Goal: Information Seeking & Learning: Learn about a topic

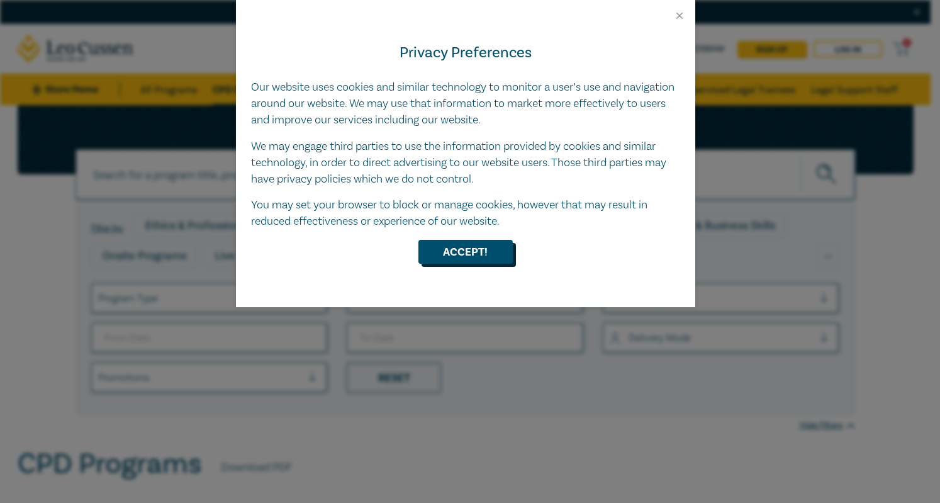
click at [447, 250] on button "Accept!" at bounding box center [465, 252] width 94 height 24
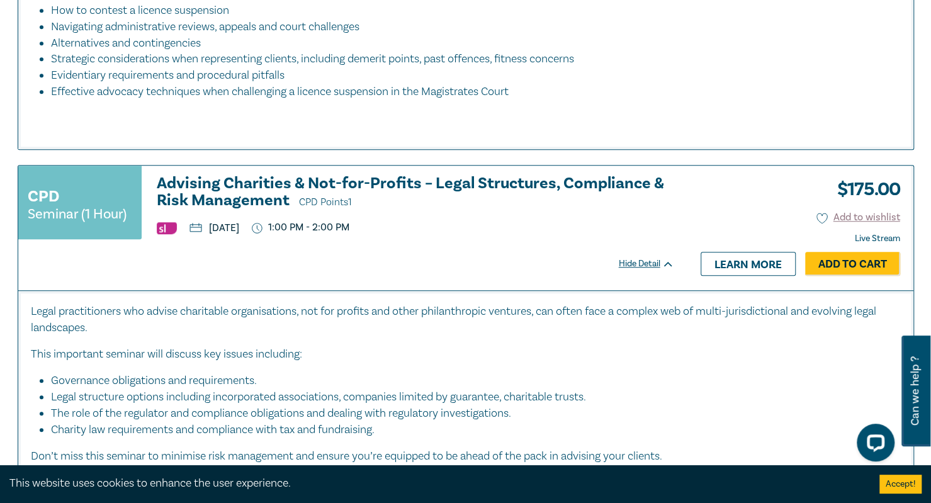
scroll to position [3272, 0]
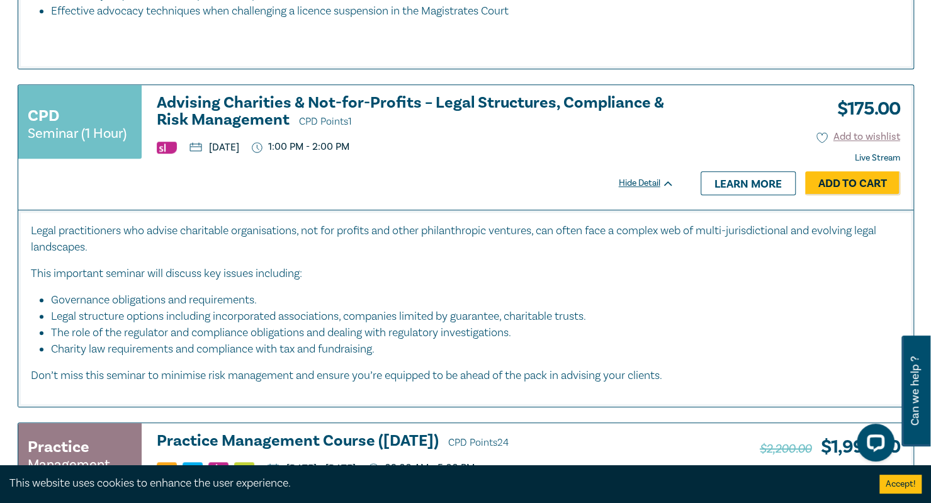
drag, startPoint x: 152, startPoint y: 94, endPoint x: 309, endPoint y: 126, distance: 160.0
click at [309, 126] on div "CPD Seminar (1 Hour) Advising Charities & Not-for-Profits – Legal Structures, C…" at bounding box center [346, 127] width 656 height 66
click at [376, 126] on div "CPD Seminar (1 Hour) Advising Charities & Not-for-Profits – Legal Structures, C…" at bounding box center [346, 127] width 656 height 66
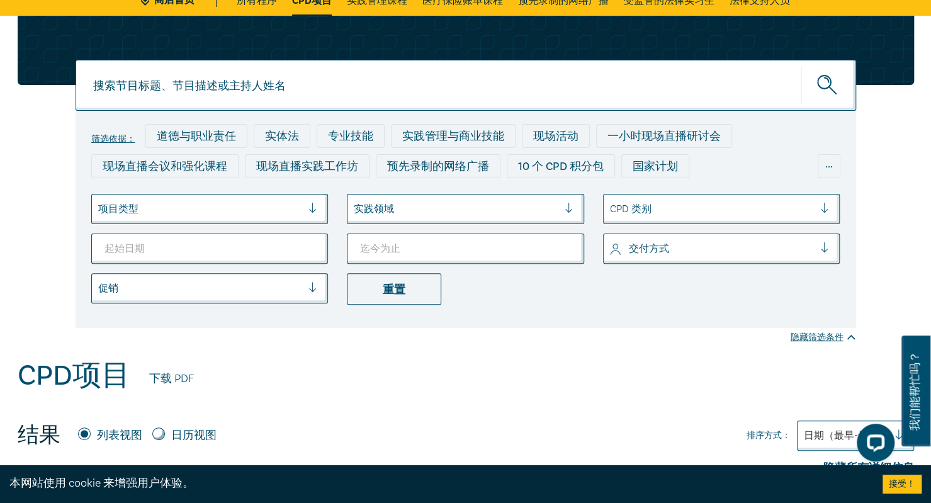
scroll to position [78, 0]
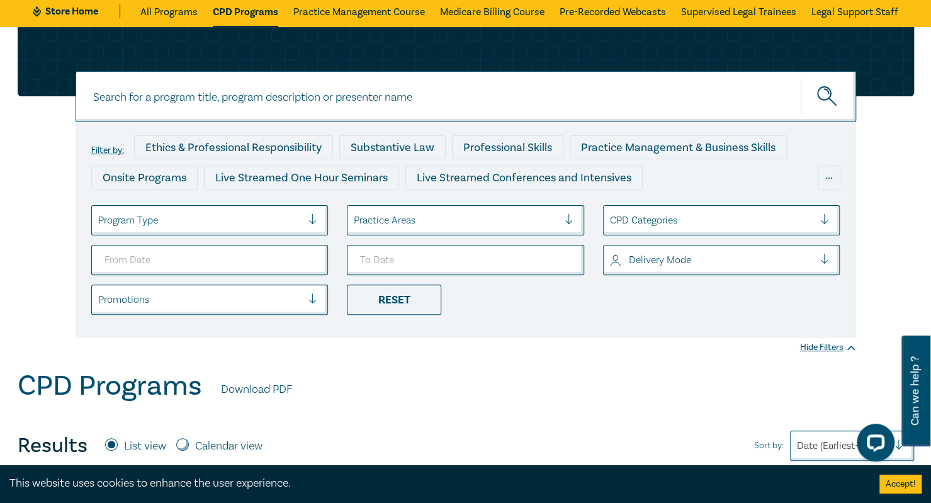
click at [286, 212] on div at bounding box center [200, 220] width 204 height 16
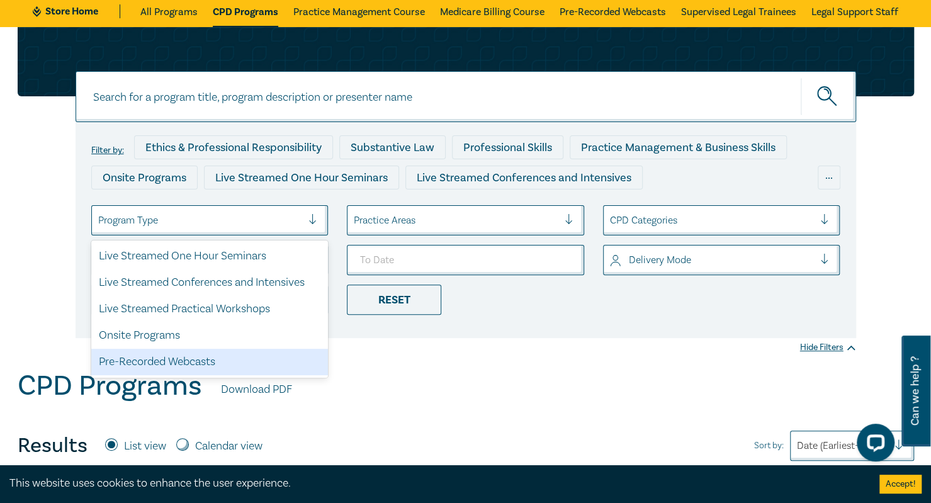
drag, startPoint x: 366, startPoint y: 371, endPoint x: 375, endPoint y: 336, distance: 35.9
click at [367, 371] on div "CPD Programs Download PDF" at bounding box center [466, 388] width 896 height 39
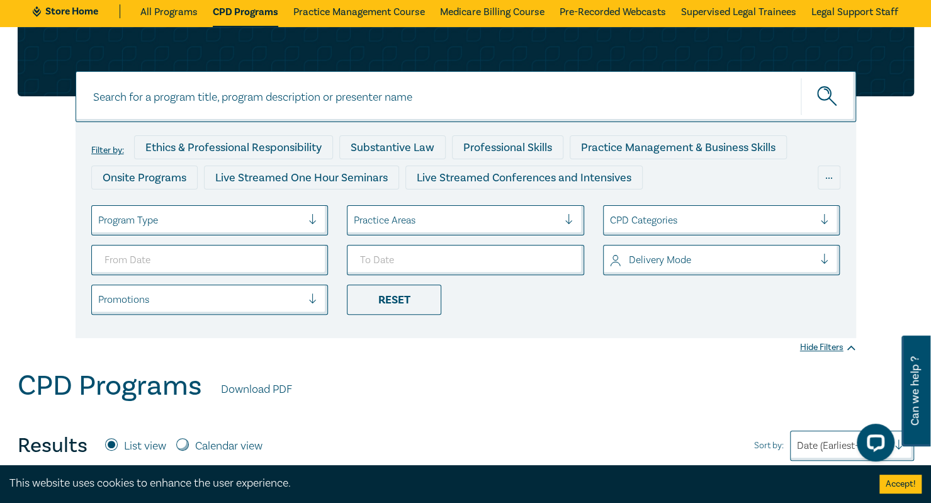
click at [414, 217] on div at bounding box center [456, 220] width 204 height 16
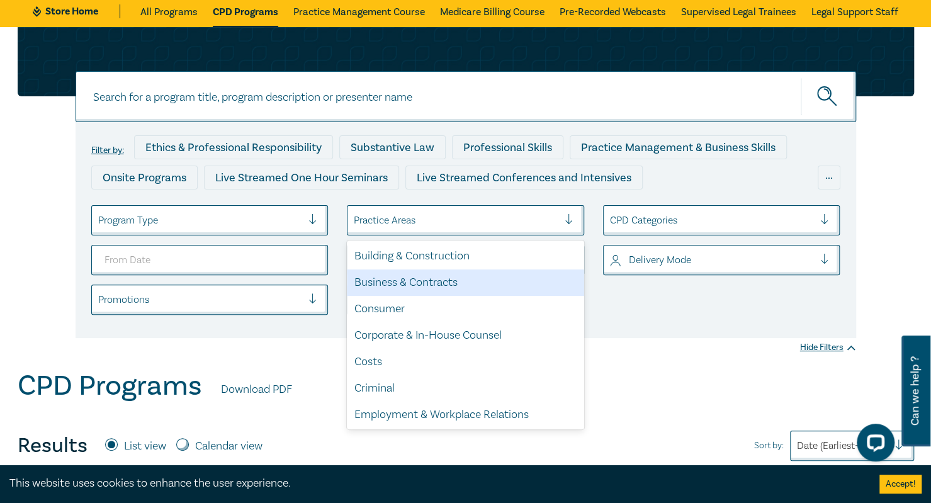
click at [451, 286] on div "Business & Contracts" at bounding box center [465, 282] width 237 height 26
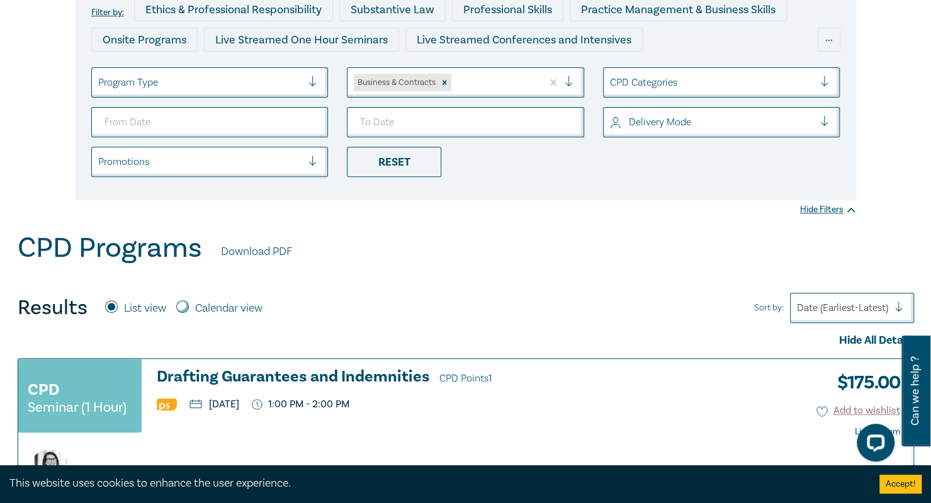
scroll to position [189, 0]
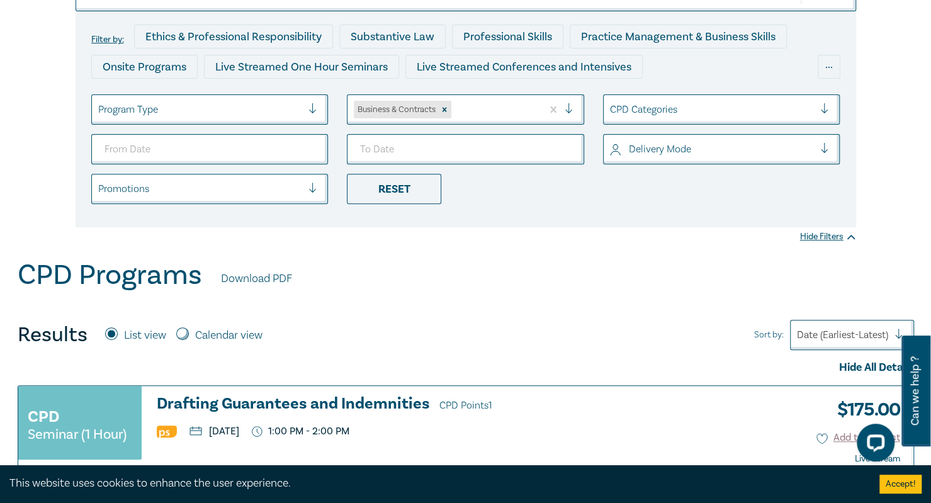
click at [566, 196] on li "Reset" at bounding box center [465, 189] width 256 height 30
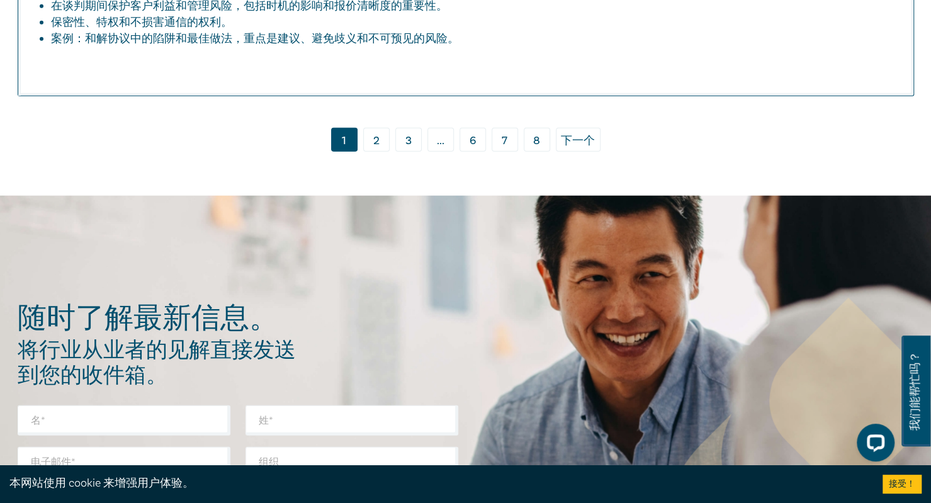
scroll to position [4559, 0]
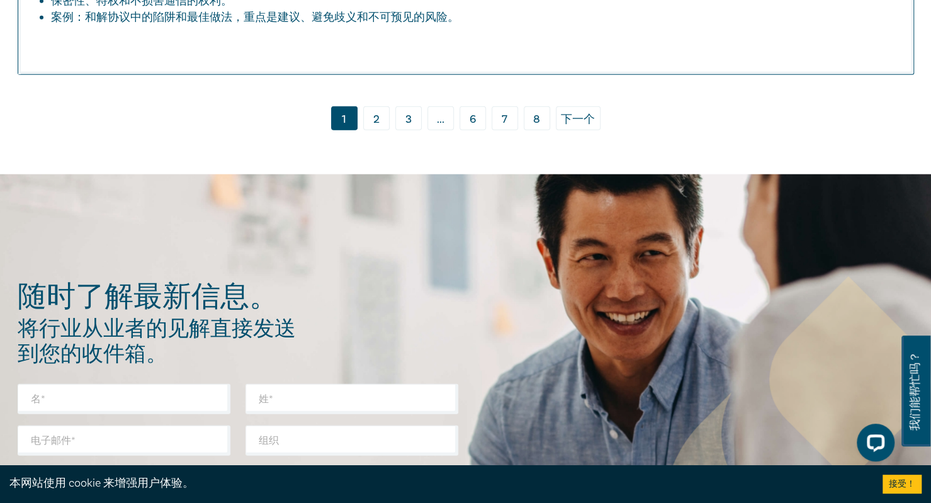
click at [386, 106] on link "2" at bounding box center [376, 118] width 26 height 24
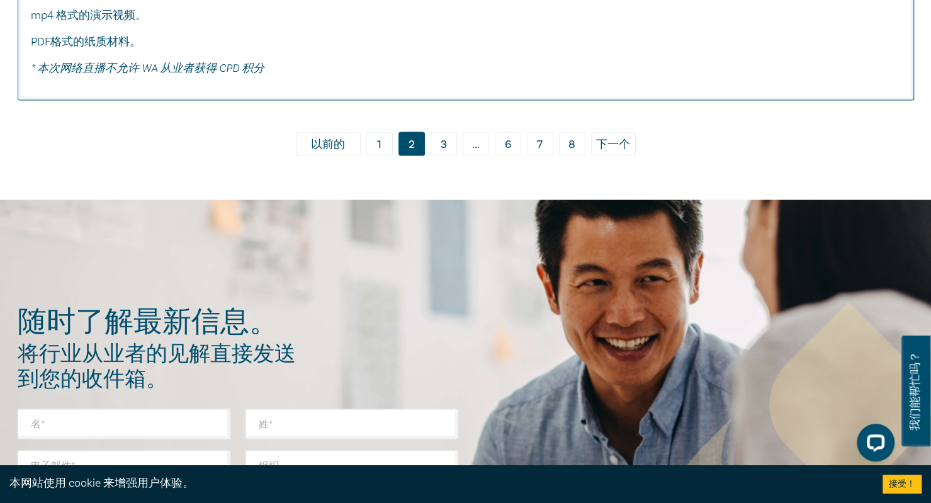
scroll to position [6732, 0]
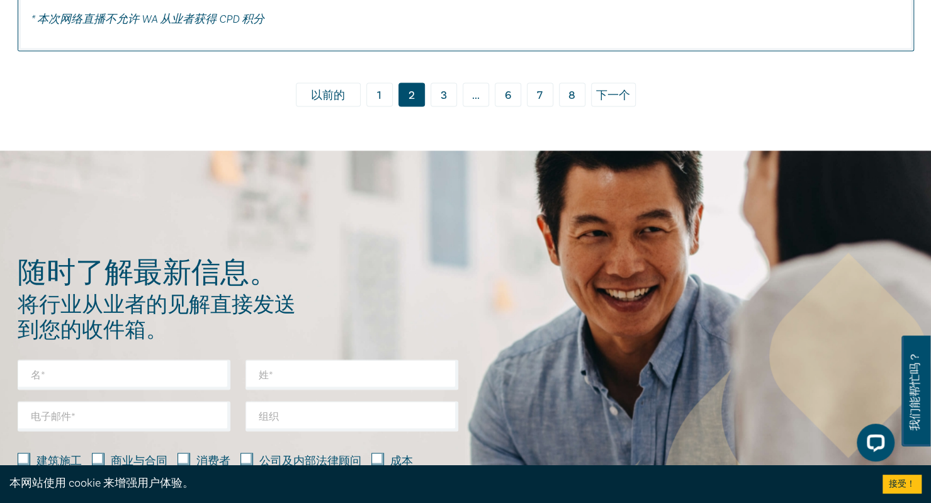
click at [446, 88] on font "3" at bounding box center [443, 95] width 6 height 14
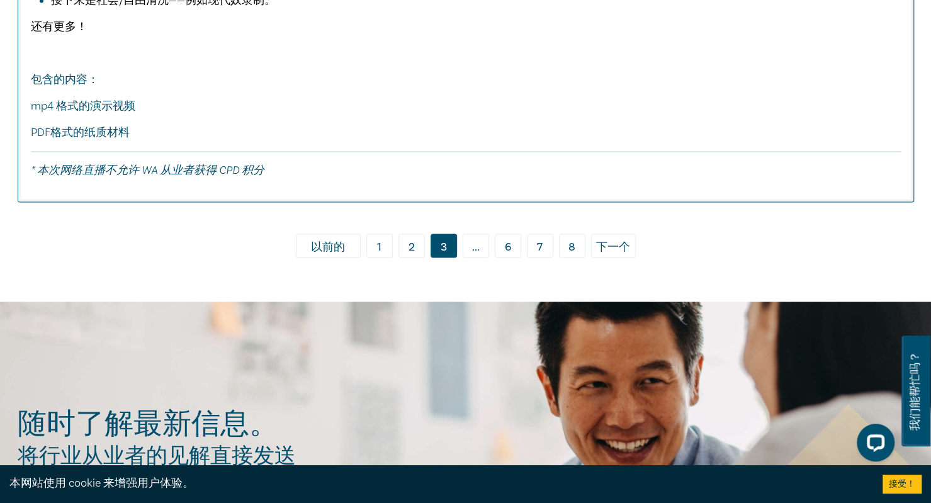
scroll to position [6858, 0]
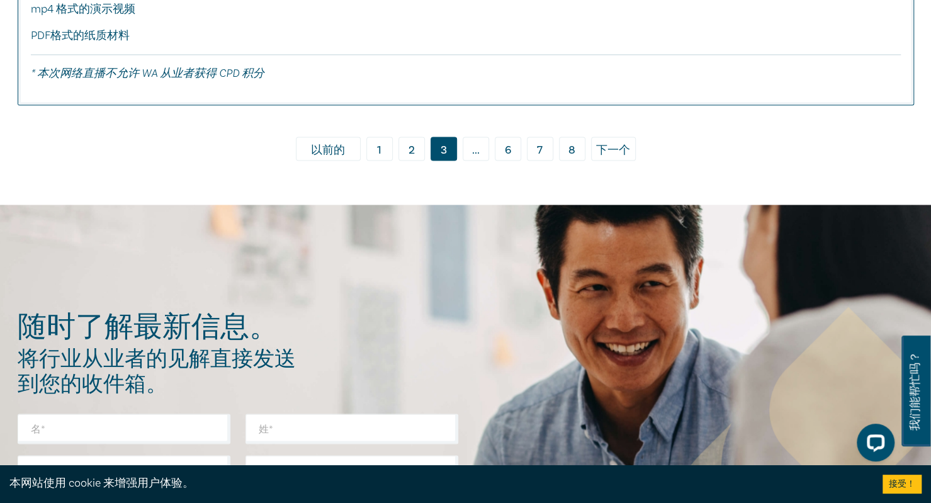
click at [608, 142] on font "下一个" at bounding box center [613, 149] width 34 height 14
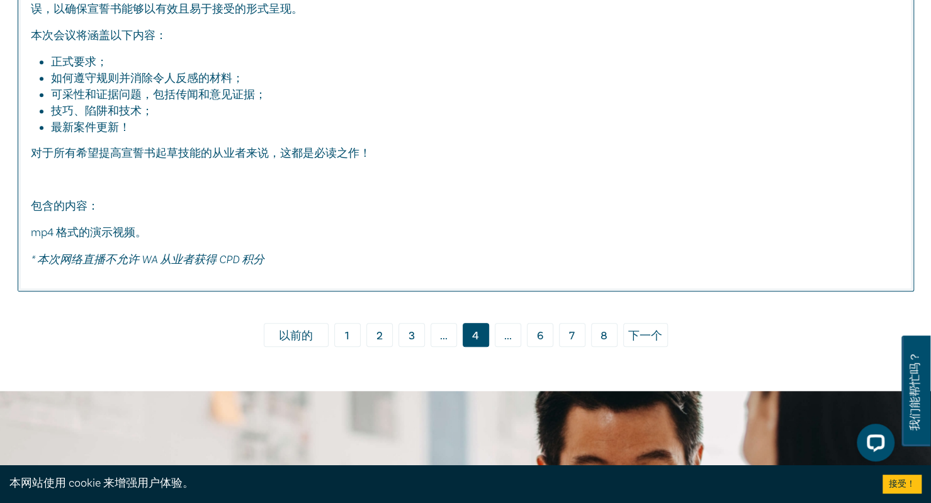
scroll to position [6355, 0]
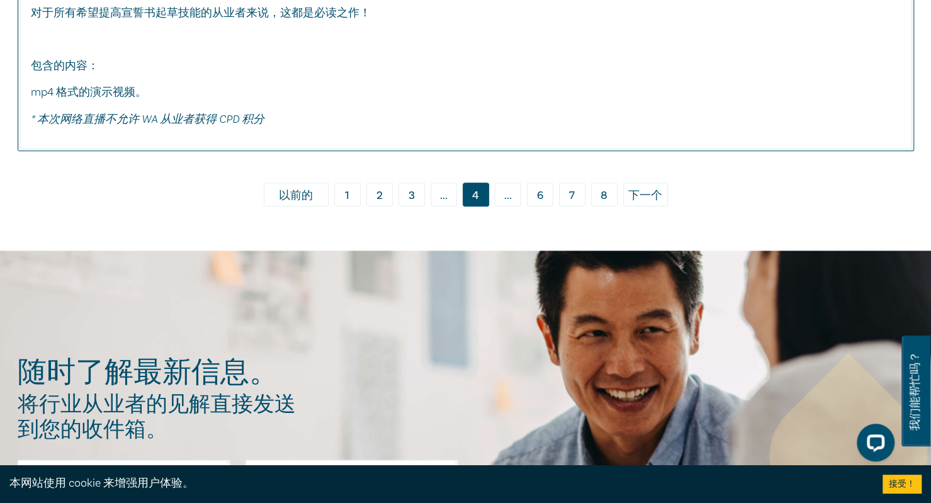
click at [632, 188] on font "下一个" at bounding box center [645, 195] width 34 height 14
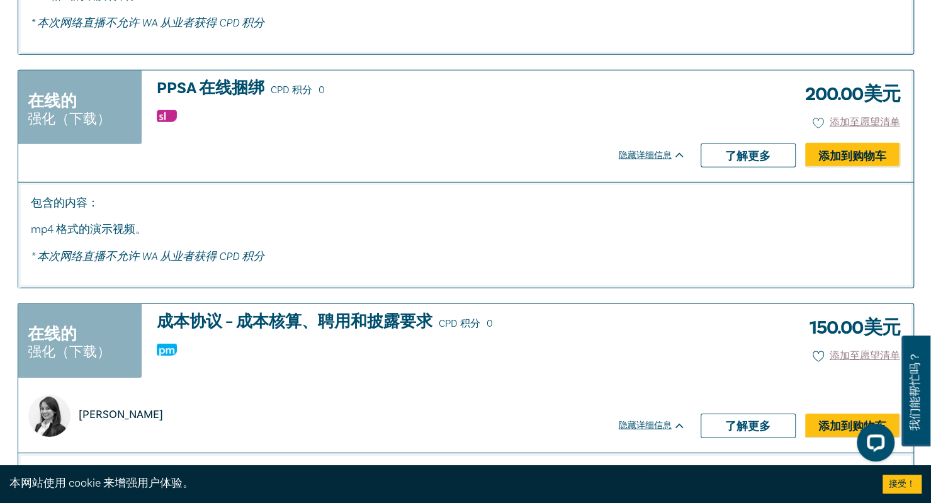
scroll to position [2139, 0]
